Goal: Task Accomplishment & Management: Complete application form

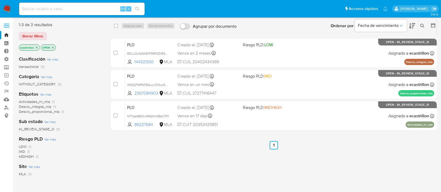
click at [94, 7] on input at bounding box center [81, 8] width 125 height 7
paste input "gIUBqZSAW9DS8pdjbMNLXY6R"
type input "gIUBqZSAW9DS8pdjbMNLXY6R"
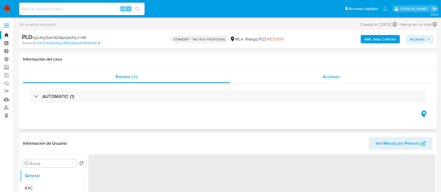
click at [314, 77] on div "Acciones" at bounding box center [331, 77] width 203 height 13
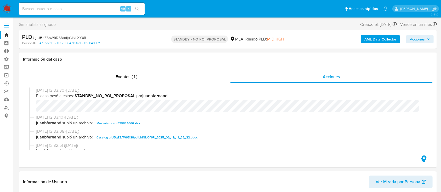
select select "10"
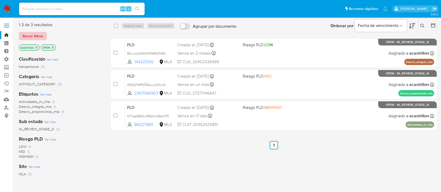
click at [32, 33] on span "Borrar filtros" at bounding box center [32, 35] width 21 height 7
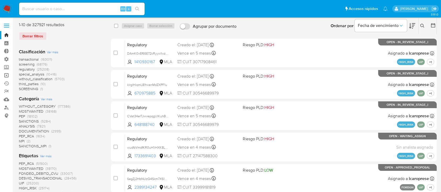
click at [5, 73] on link "Operaciones masivas" at bounding box center [31, 75] width 62 height 8
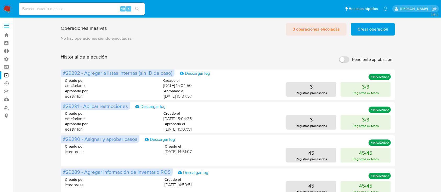
click at [305, 29] on span "3 operaciones encoladas" at bounding box center [315, 29] width 47 height 11
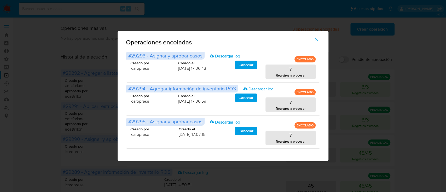
click at [319, 43] on span "button" at bounding box center [316, 39] width 5 height 11
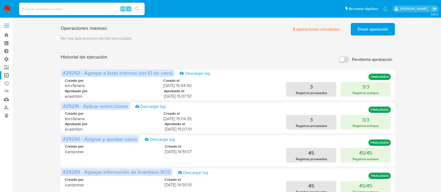
click at [364, 31] on span "Crear operación" at bounding box center [372, 29] width 31 height 11
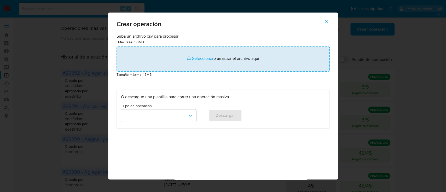
click at [194, 63] on input "file" at bounding box center [223, 59] width 213 height 25
click at [195, 56] on input "file" at bounding box center [223, 59] width 213 height 25
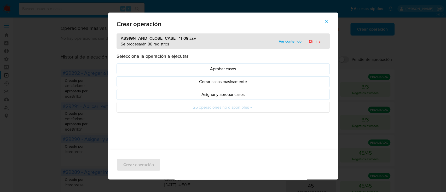
click at [207, 95] on p "Asignar y aprobar casos" at bounding box center [223, 94] width 204 height 6
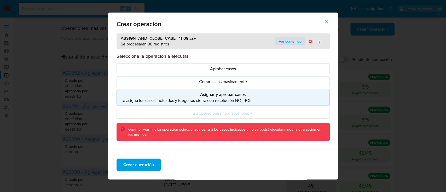
click at [279, 41] on span "Ver contenido" at bounding box center [290, 41] width 23 height 7
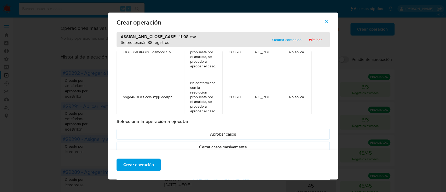
scroll to position [33, 0]
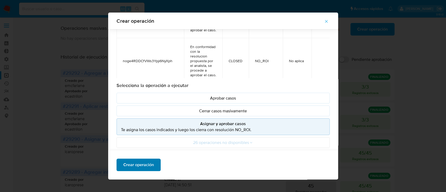
click at [128, 164] on span "Crear operación" at bounding box center [138, 164] width 31 height 11
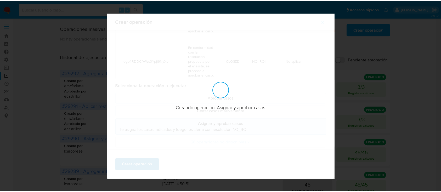
scroll to position [4, 0]
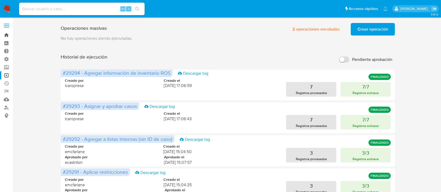
click at [9, 38] on link "Bandeja" at bounding box center [31, 35] width 62 height 8
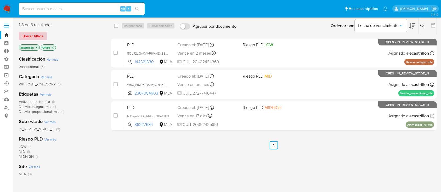
click at [31, 35] on span "Borrar filtros" at bounding box center [32, 35] width 21 height 7
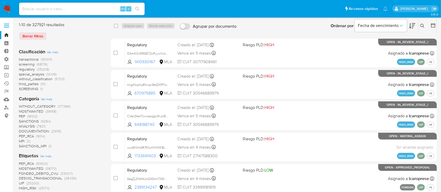
click at [77, 7] on input at bounding box center [81, 8] width 125 height 7
paste input "228108126"
type input "228108126"
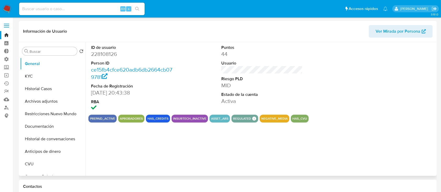
select select "10"
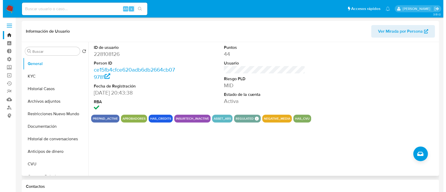
scroll to position [8, 0]
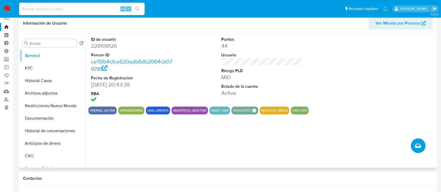
click at [417, 144] on icon "Crear caso manual" at bounding box center [418, 146] width 6 height 6
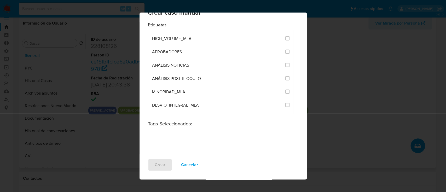
scroll to position [1037, 0]
click at [172, 64] on span "ANÁLISIS NOTICIAS" at bounding box center [170, 65] width 37 height 5
click at [285, 63] on input "3246" at bounding box center [287, 65] width 4 height 4
checkbox input "true"
click at [159, 167] on span "Crear" at bounding box center [160, 164] width 11 height 11
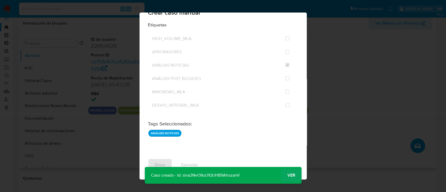
click at [291, 175] on span "Ver" at bounding box center [291, 175] width 8 height 0
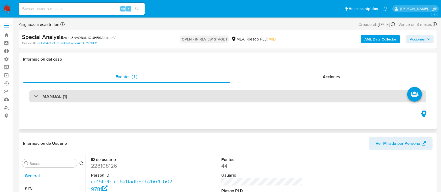
select select "10"
click at [73, 100] on div "MANUAL (1)" at bounding box center [227, 96] width 397 height 12
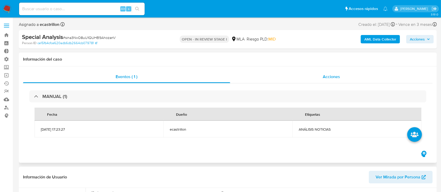
click at [310, 80] on div "Acciones" at bounding box center [331, 77] width 203 height 13
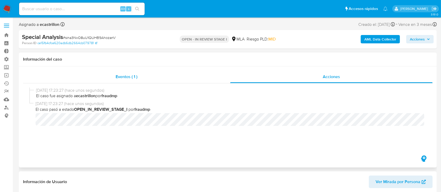
click at [128, 74] on span "Eventos ( 1 )" at bounding box center [127, 77] width 22 height 6
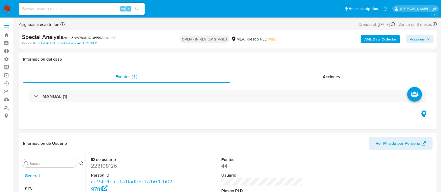
click at [91, 36] on span "# sina3NvO8uU1QUHB9AhozanV" at bounding box center [89, 37] width 53 height 5
copy span "sina3NvO8uU1QUHB9AhozanV"
click at [58, 7] on input at bounding box center [81, 8] width 125 height 7
paste input "sina3NvO8uU1QUHB9AhozanV"
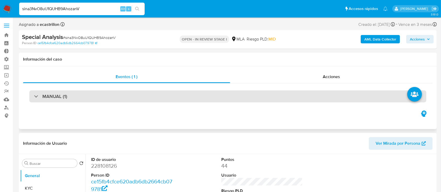
type input "sina3NvO8uU1QUHB9AhozanV"
click at [106, 96] on div "MANUAL (1)" at bounding box center [227, 96] width 397 height 12
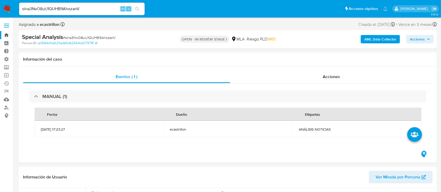
click at [10, 33] on link "Bandeja" at bounding box center [31, 35] width 62 height 8
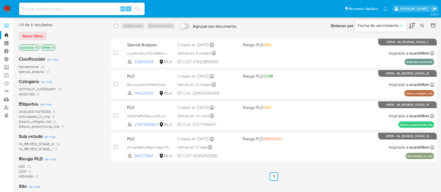
click at [42, 34] on span "Borrar filtros" at bounding box center [32, 35] width 21 height 7
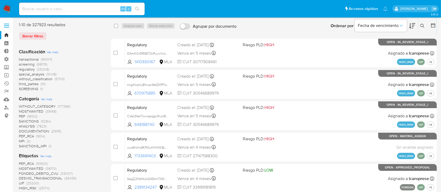
click at [67, 12] on div "Alt s" at bounding box center [81, 9] width 125 height 13
click at [67, 10] on input at bounding box center [81, 8] width 125 height 7
paste input "1165160144"
type input "1165160144"
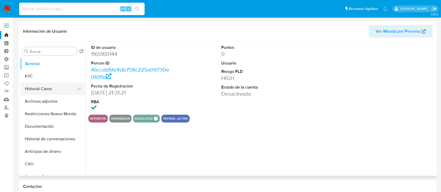
click at [67, 87] on button "Historial Casos" at bounding box center [50, 89] width 61 height 13
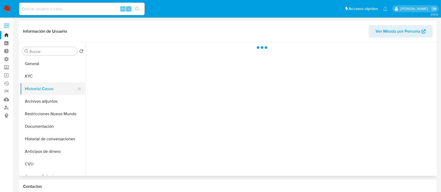
select select "10"
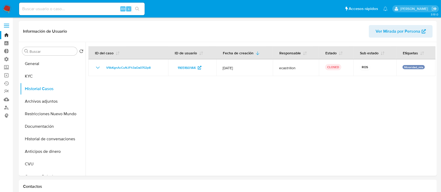
click at [96, 7] on input at bounding box center [81, 8] width 125 height 7
paste input "1531837733"
type input "1531837733"
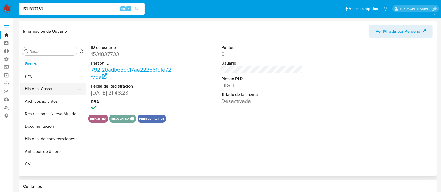
click at [36, 88] on button "Historial Casos" at bounding box center [50, 89] width 61 height 13
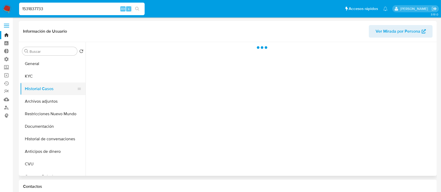
select select "10"
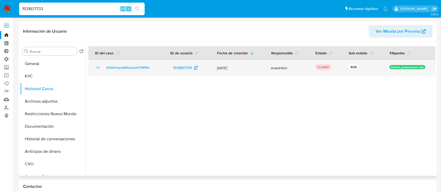
click at [129, 71] on td "4120LYmyxIdRZyeUpGTP8PRe" at bounding box center [125, 67] width 75 height 17
click at [129, 67] on span "4120LYmyxIdRZyeUpGTP8PRe" at bounding box center [127, 68] width 43 height 6
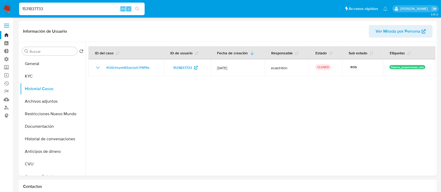
click at [102, 8] on input "1531837733" at bounding box center [81, 8] width 125 height 7
type input "1"
paste input "i74EHiHfI7B9hPusgSccBSHD"
type input "i74EHiHfI7B9hPusgSccBSHD"
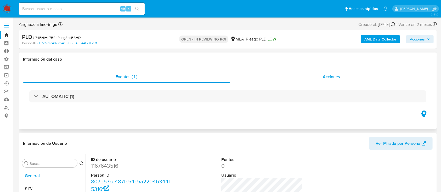
click at [313, 80] on div "Acciones" at bounding box center [331, 77] width 203 height 13
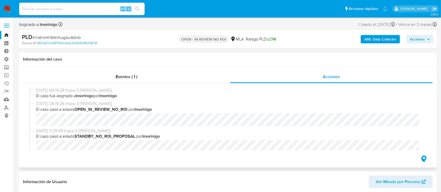
select select "10"
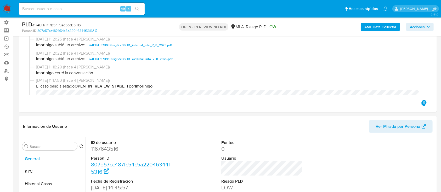
scroll to position [102, 0]
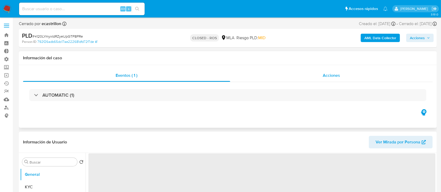
click at [299, 76] on div "Acciones" at bounding box center [331, 75] width 203 height 13
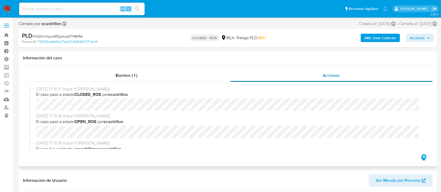
select select "10"
